Goal: Transaction & Acquisition: Purchase product/service

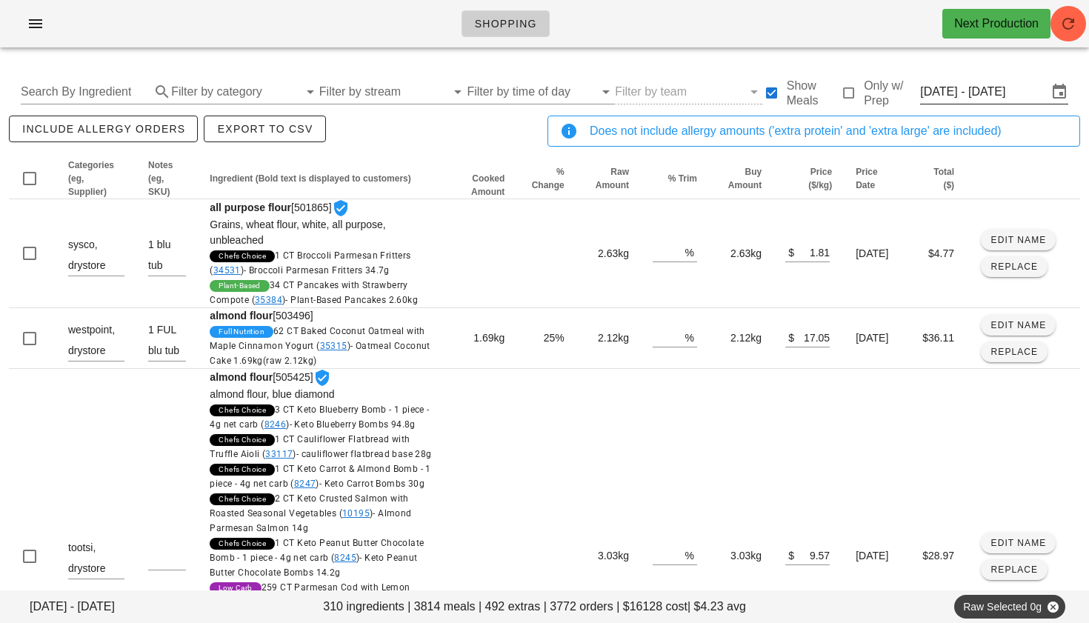
click at [964, 93] on input "[DATE] - [DATE]" at bounding box center [983, 92] width 127 height 24
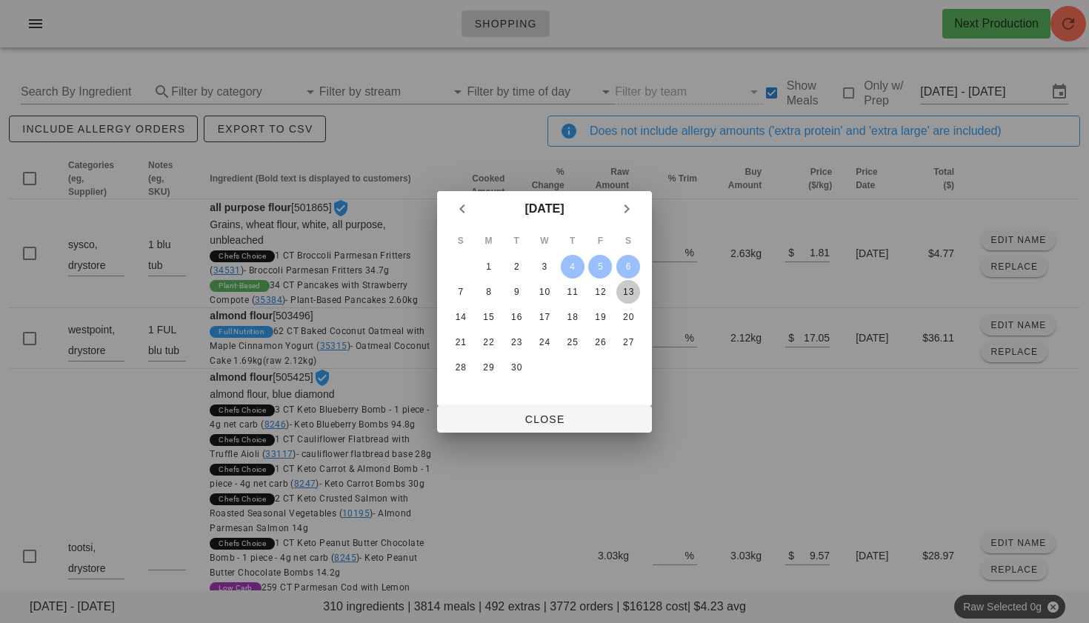
click at [626, 289] on div "13" at bounding box center [628, 292] width 24 height 10
click at [459, 289] on div "7" at bounding box center [461, 292] width 24 height 10
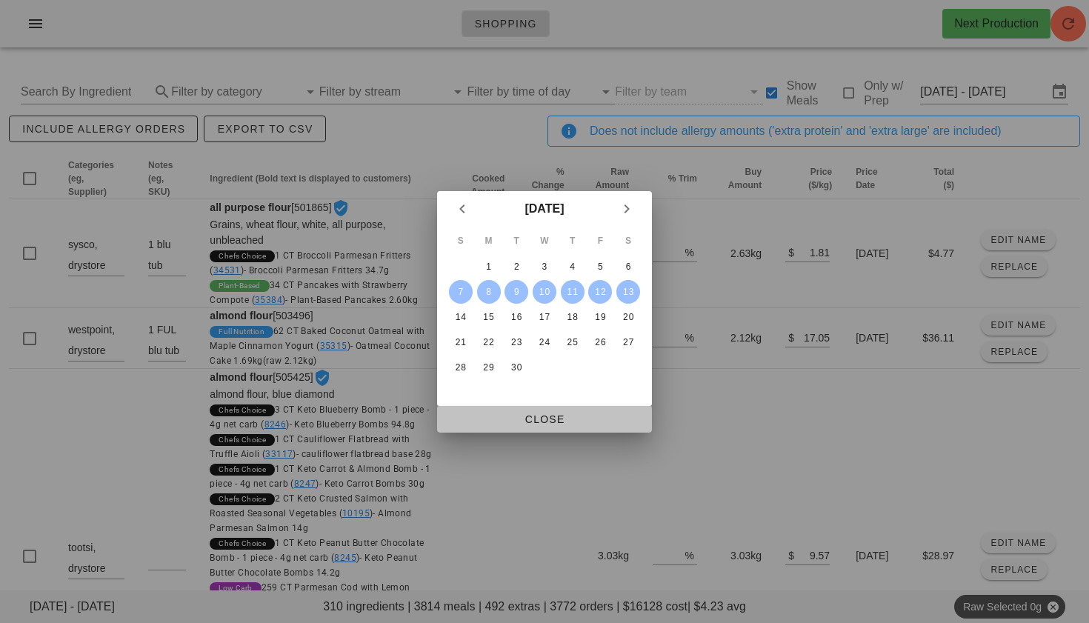
click at [559, 422] on span "Close" at bounding box center [544, 419] width 191 height 12
type input "[DATE] - [DATE]"
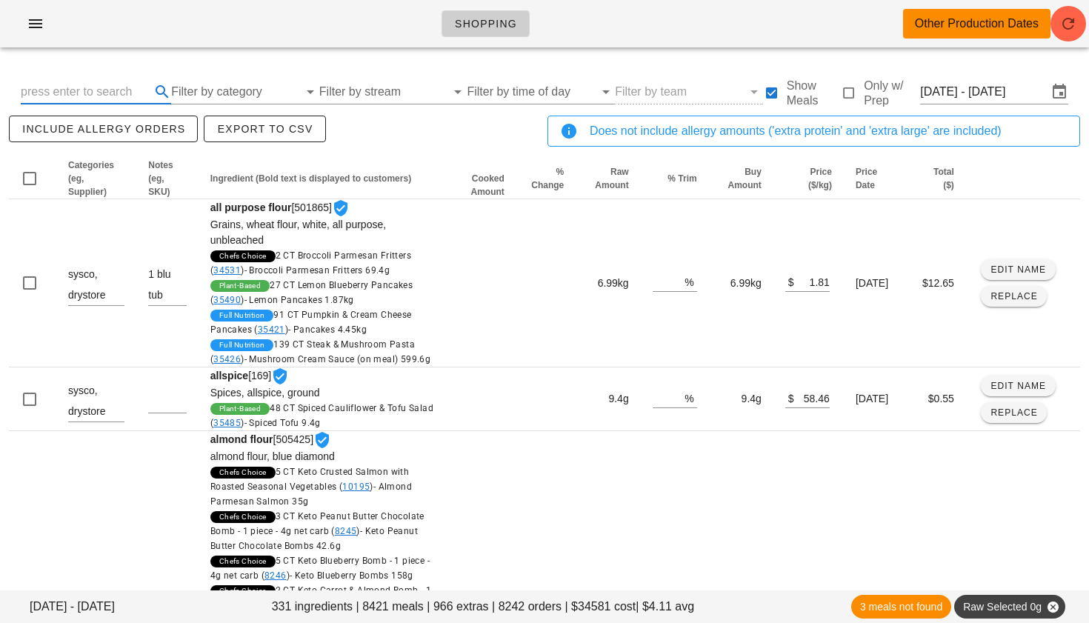
click at [104, 88] on input "text" at bounding box center [84, 92] width 127 height 24
click at [254, 90] on input "text" at bounding box center [234, 92] width 127 height 24
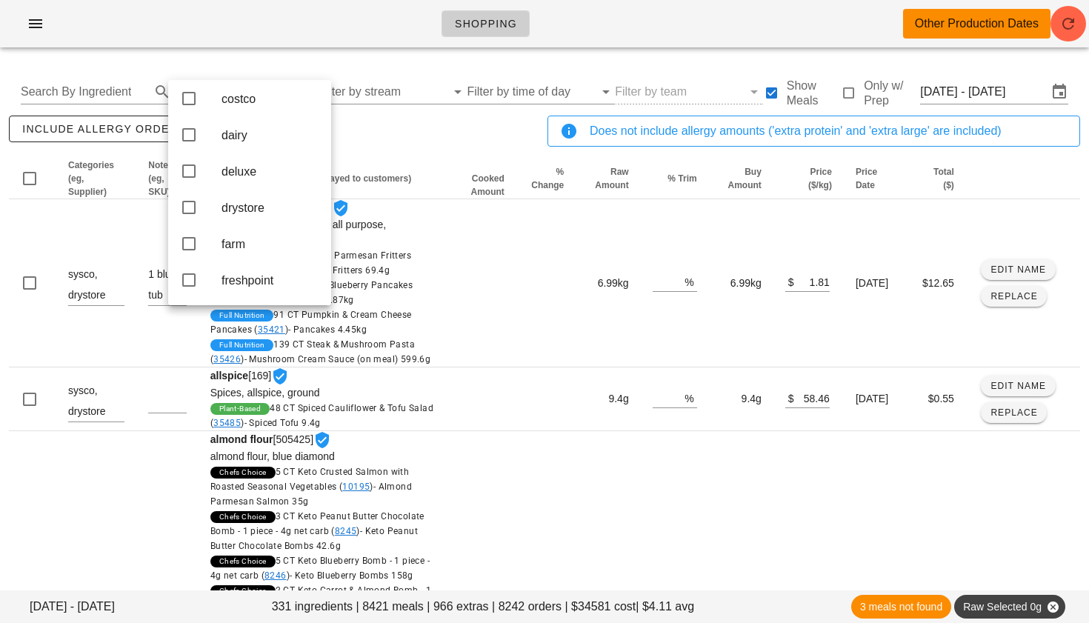
scroll to position [37, 0]
click at [190, 291] on icon at bounding box center [189, 285] width 18 height 18
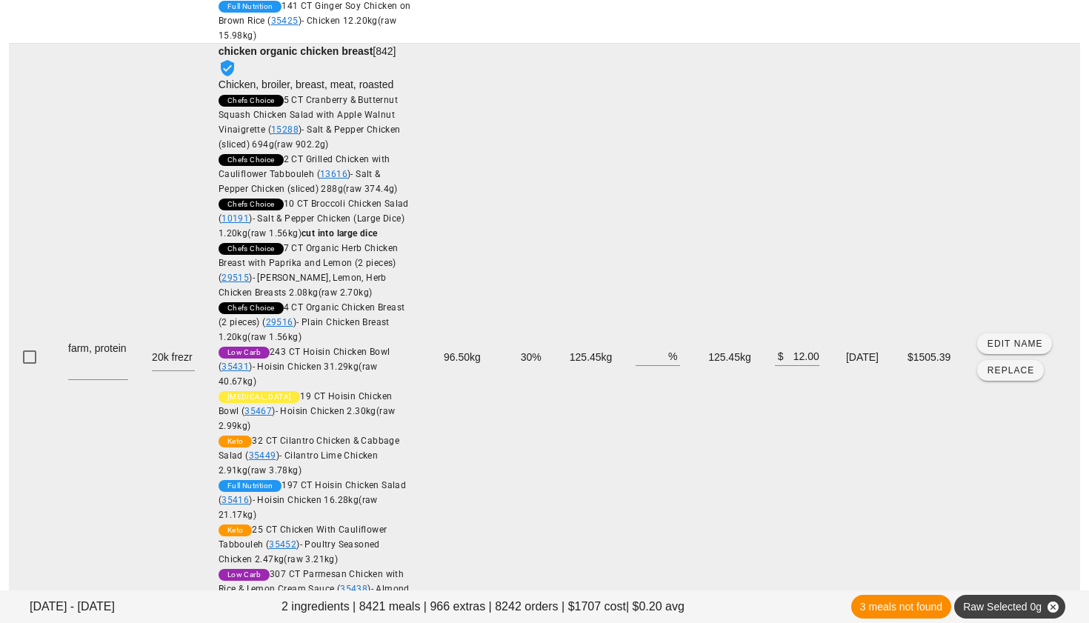
scroll to position [379, 0]
